Goal: Task Accomplishment & Management: Complete application form

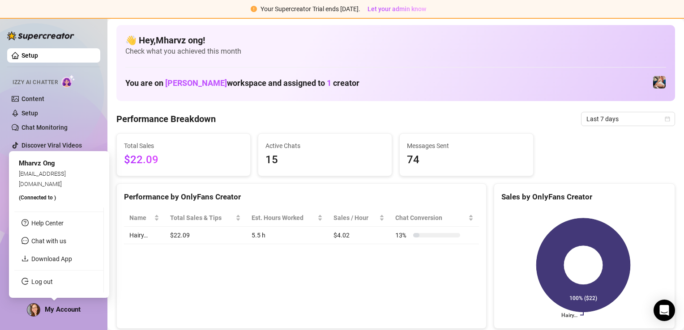
click at [74, 308] on span "My Account" at bounding box center [63, 310] width 36 height 8
click at [60, 312] on span "My Account" at bounding box center [63, 310] width 36 height 8
click at [51, 281] on link "Log out" at bounding box center [41, 282] width 21 height 7
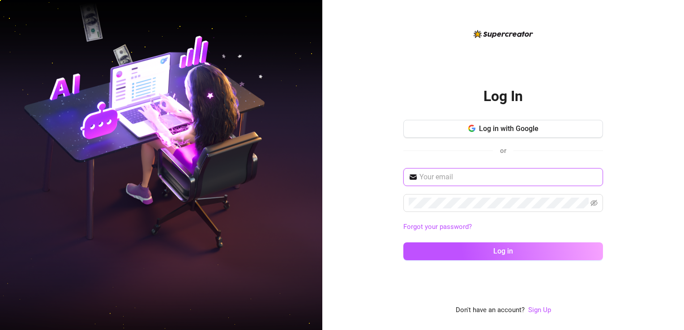
click at [464, 175] on input "text" at bounding box center [509, 177] width 178 height 11
type input "[EMAIL_ADDRESS][DOMAIN_NAME]"
click at [445, 198] on span at bounding box center [503, 203] width 200 height 18
click at [593, 205] on icon "eye-invisible" at bounding box center [594, 203] width 7 height 6
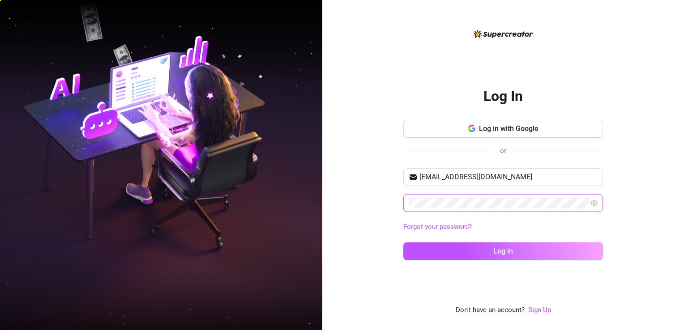
click at [486, 196] on span at bounding box center [503, 203] width 200 height 18
click at [422, 253] on button "Log in" at bounding box center [503, 252] width 200 height 18
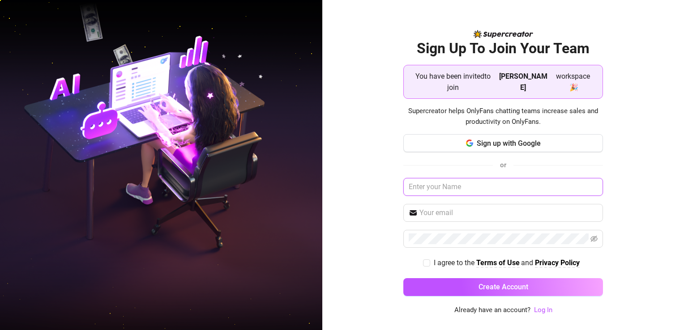
click at [520, 183] on input "text" at bounding box center [503, 187] width 200 height 18
click at [442, 239] on span at bounding box center [503, 239] width 200 height 18
click at [399, 228] on div "Sign Up To Join Your Team You have been invited to join Sidney workspace 🎉 Supe…" at bounding box center [503, 165] width 362 height 330
click at [450, 208] on input "text" at bounding box center [509, 213] width 178 height 11
click at [439, 210] on input "text" at bounding box center [509, 213] width 178 height 11
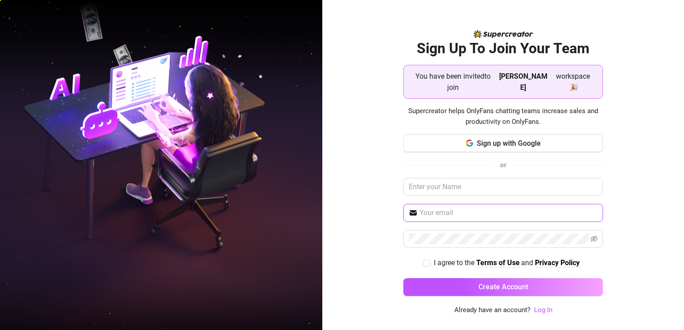
click at [439, 210] on input "text" at bounding box center [509, 213] width 178 height 11
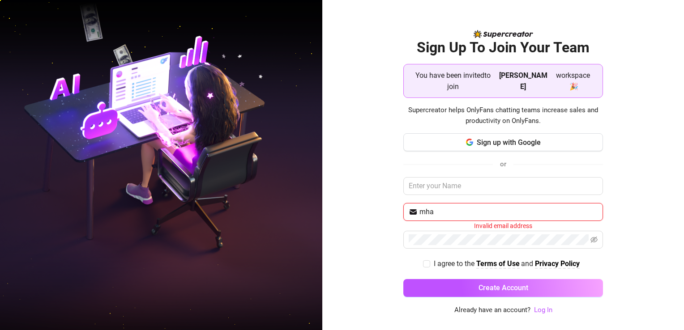
type input "[EMAIL_ADDRESS][DOMAIN_NAME]"
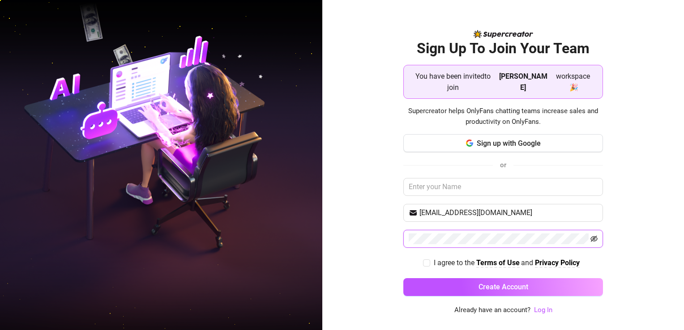
click at [595, 236] on icon "eye-invisible" at bounding box center [594, 239] width 7 height 7
click at [428, 260] on input "I agree to the Terms of Use and Privacy Policy" at bounding box center [426, 263] width 6 height 6
checkbox input "true"
click at [455, 282] on button "Create Account" at bounding box center [503, 288] width 200 height 18
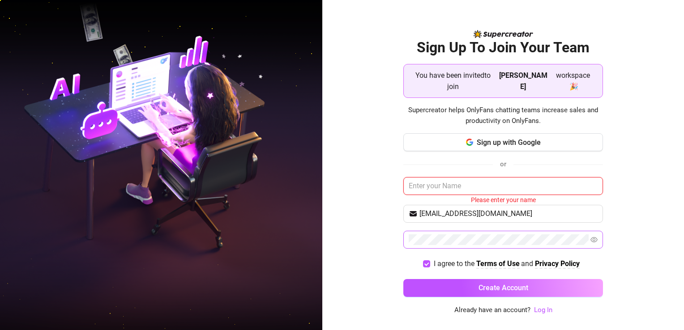
drag, startPoint x: 442, startPoint y: 186, endPoint x: 444, endPoint y: 180, distance: 6.5
click at [442, 186] on input "text" at bounding box center [503, 186] width 200 height 18
type input "Mharvz"
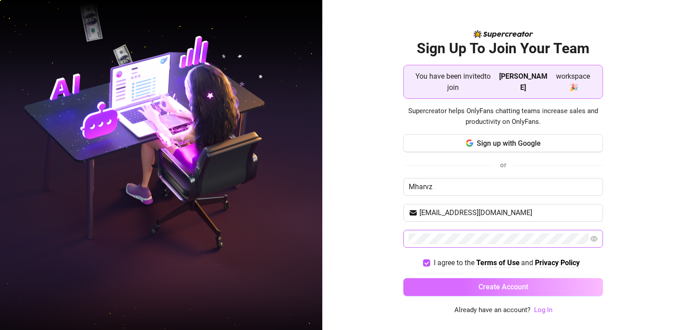
click at [456, 279] on button "Create Account" at bounding box center [503, 288] width 200 height 18
